Goal: Task Accomplishment & Management: Manage account settings

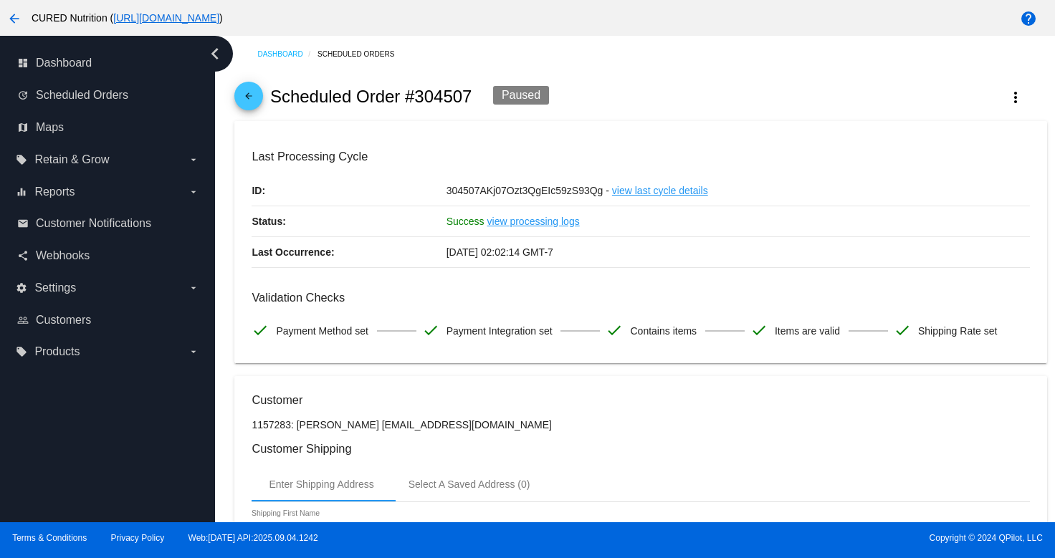
click at [246, 101] on mat-icon "arrow_back" at bounding box center [248, 99] width 17 height 17
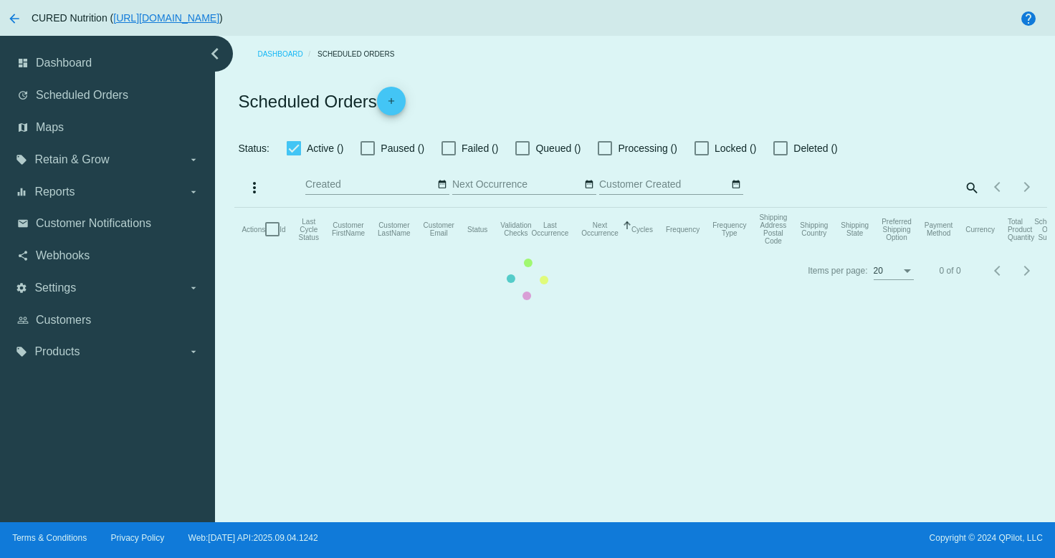
checkbox input "true"
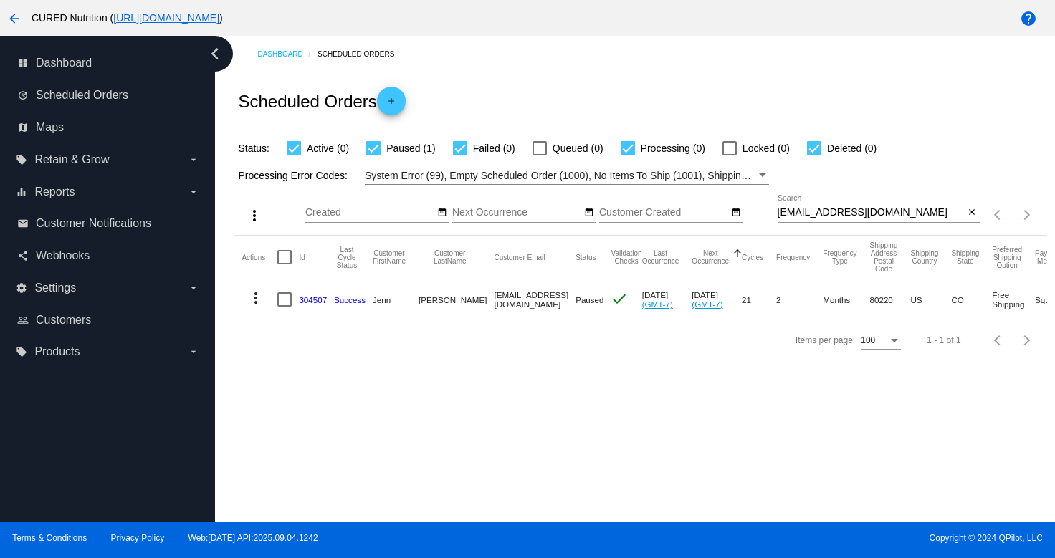
click at [803, 215] on input "[EMAIL_ADDRESS][DOMAIN_NAME]" at bounding box center [871, 212] width 187 height 11
paste input "sandeeannthomas"
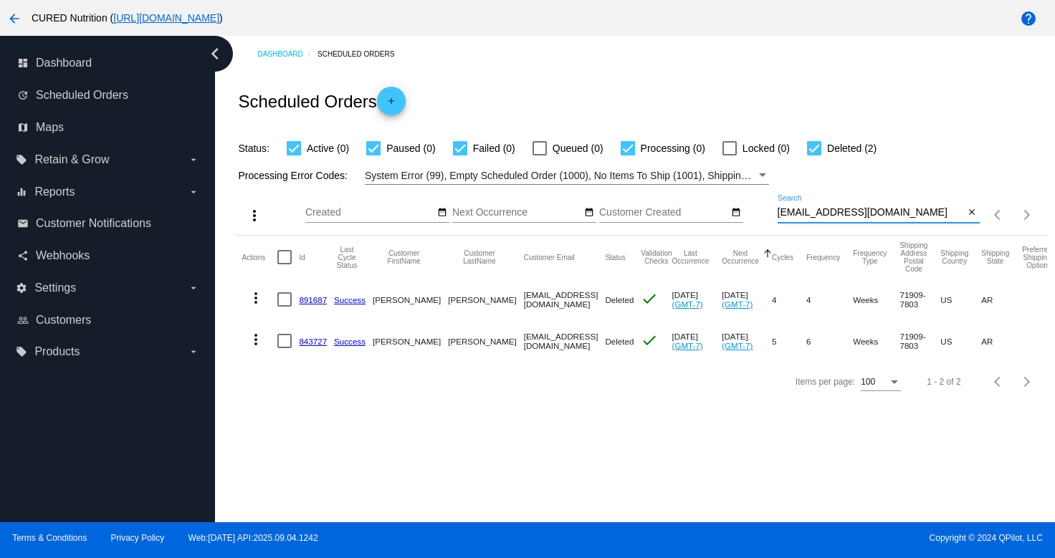
type input "[EMAIL_ADDRESS][DOMAIN_NAME]"
